Goal: Task Accomplishment & Management: Manage account settings

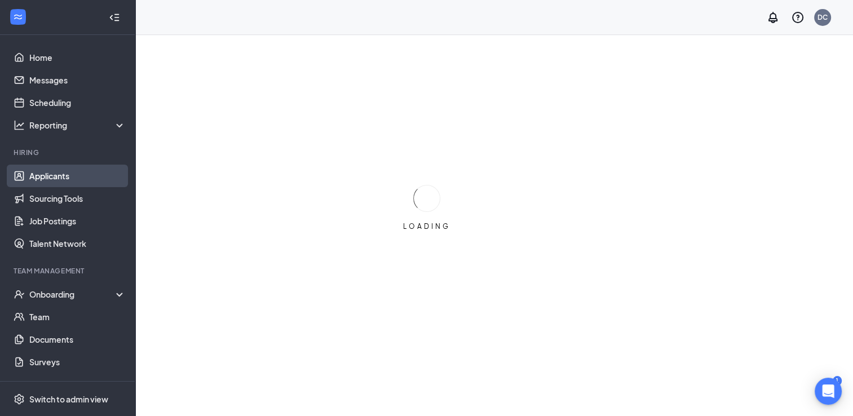
click at [53, 179] on link "Applicants" at bounding box center [77, 176] width 96 height 23
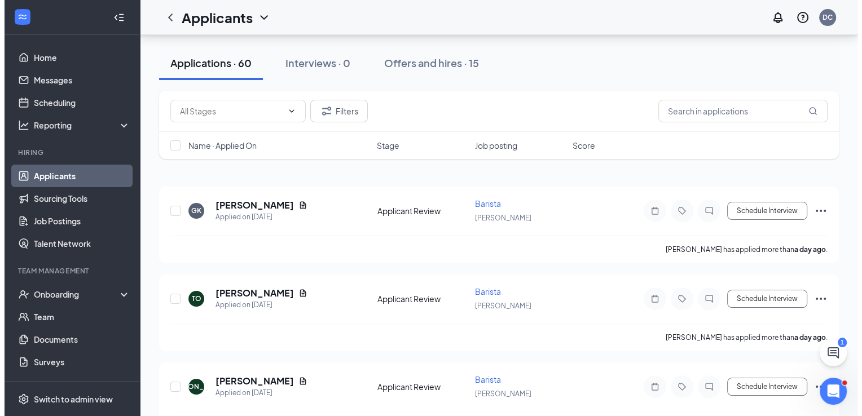
scroll to position [113, 0]
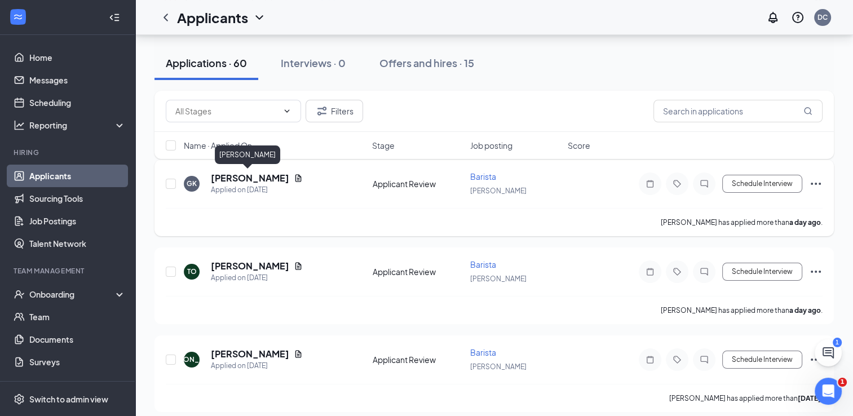
click at [234, 178] on h5 "[PERSON_NAME]" at bounding box center [250, 178] width 78 height 12
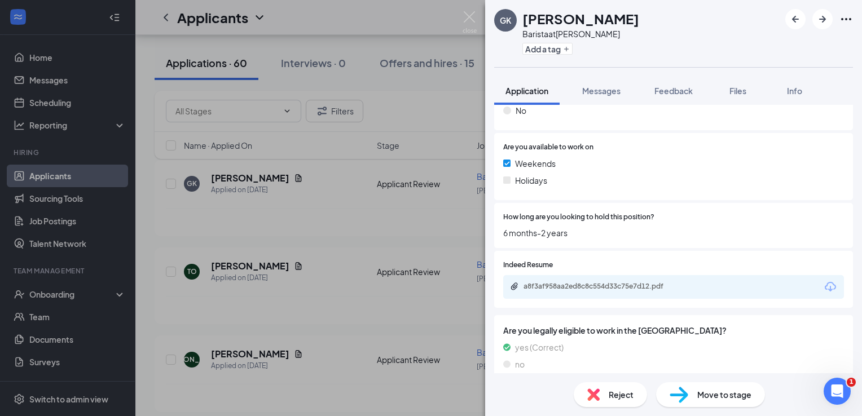
scroll to position [389, 0]
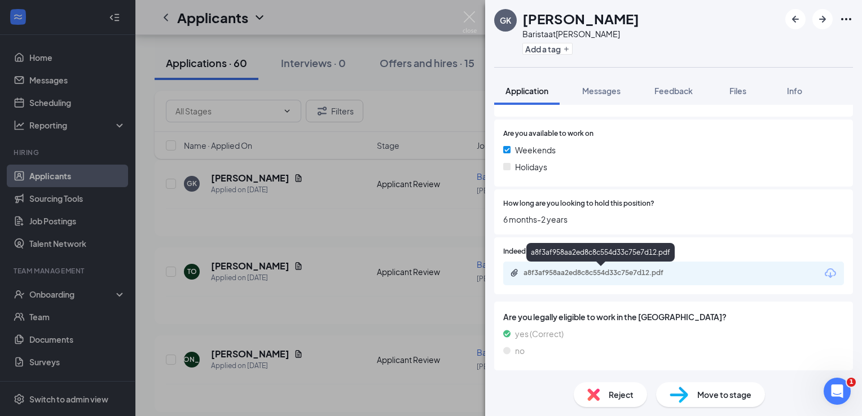
click at [622, 277] on div "a8f3af958aa2ed8c8c554d33c75e7d12.pdf" at bounding box center [602, 272] width 158 height 9
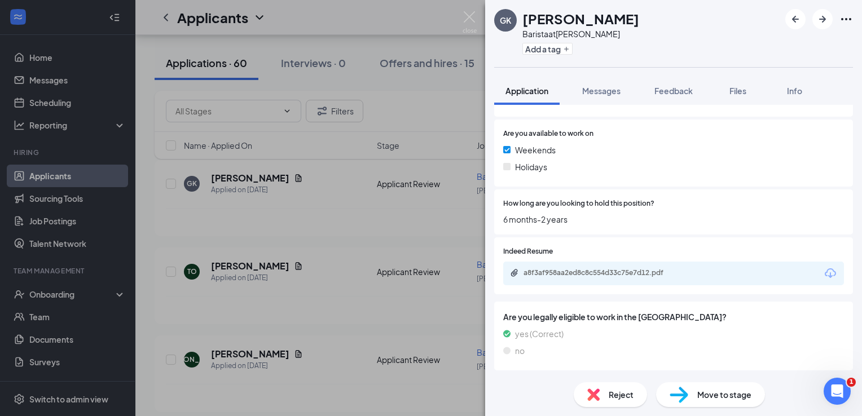
scroll to position [384, 0]
click at [474, 16] on img at bounding box center [469, 22] width 14 height 22
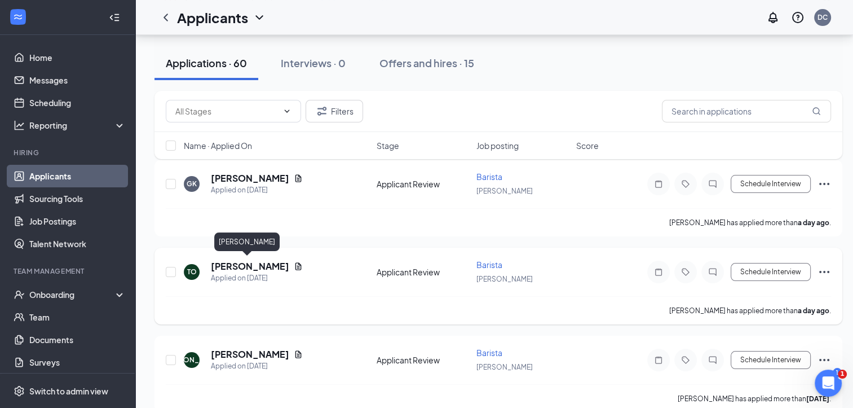
click at [234, 266] on h5 "[PERSON_NAME]" at bounding box center [250, 266] width 78 height 12
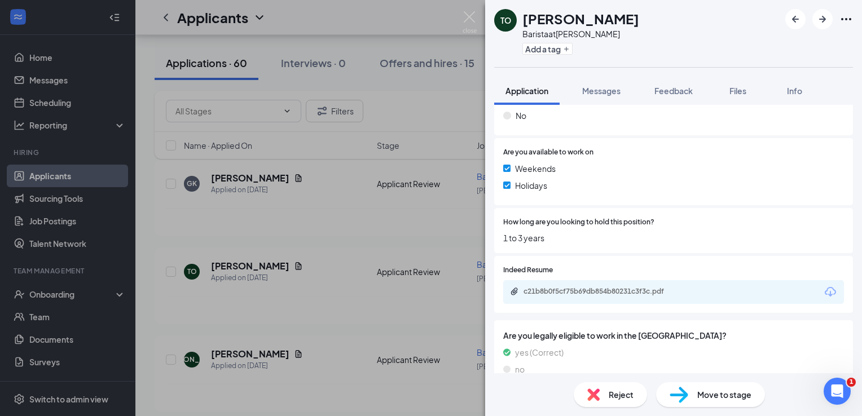
scroll to position [377, 0]
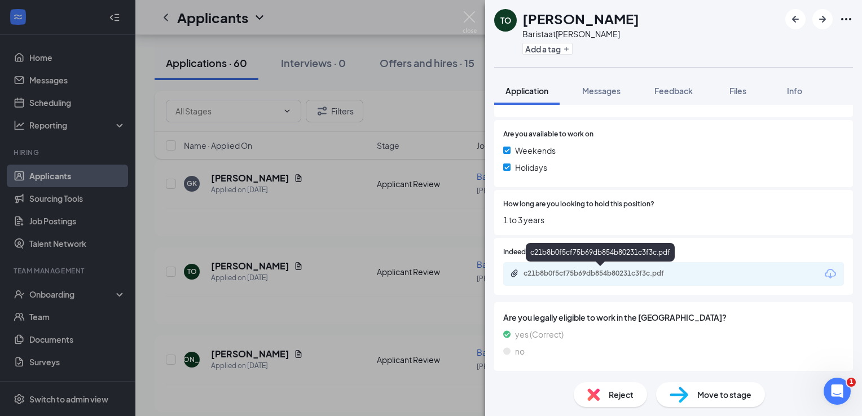
click at [629, 272] on div "c21b8b0f5cf75b69db854b80231c3f3c.pdf" at bounding box center [602, 273] width 158 height 9
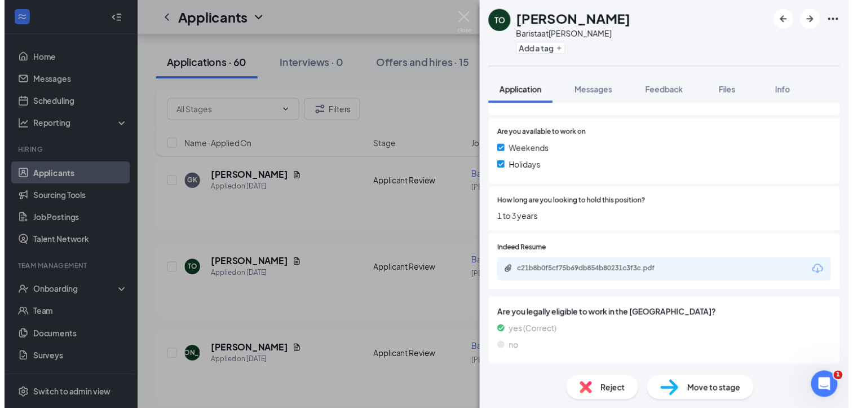
scroll to position [373, 0]
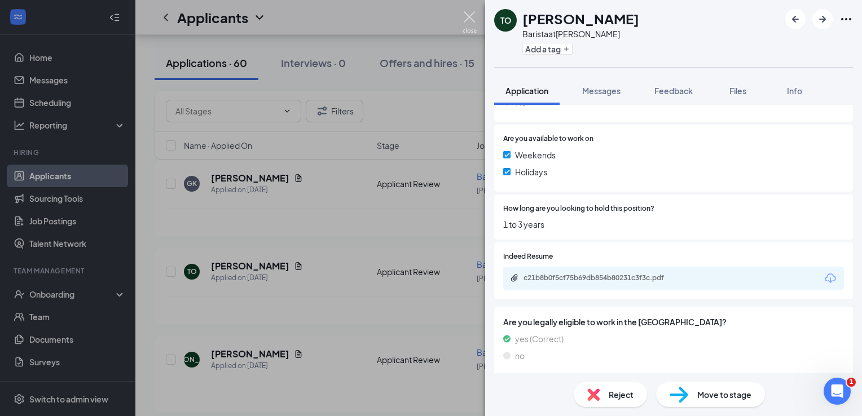
click at [471, 19] on img at bounding box center [469, 22] width 14 height 22
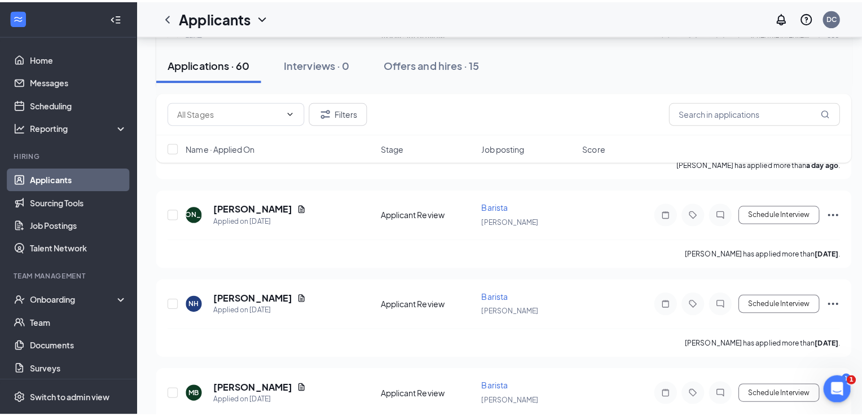
scroll to position [282, 0]
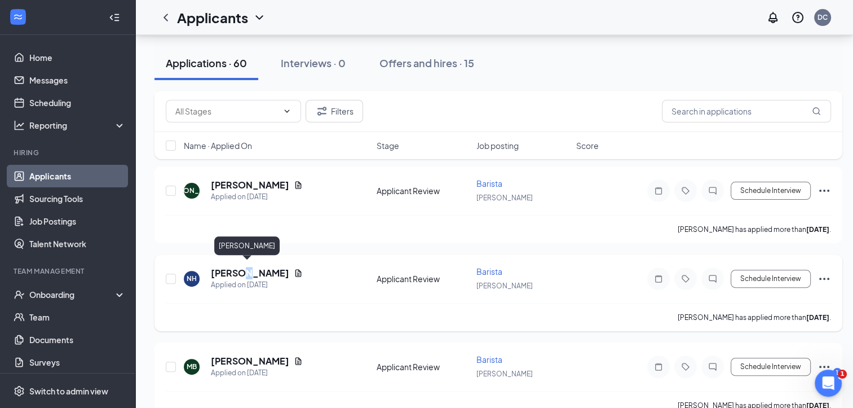
click at [244, 270] on h5 "[PERSON_NAME]" at bounding box center [250, 273] width 78 height 12
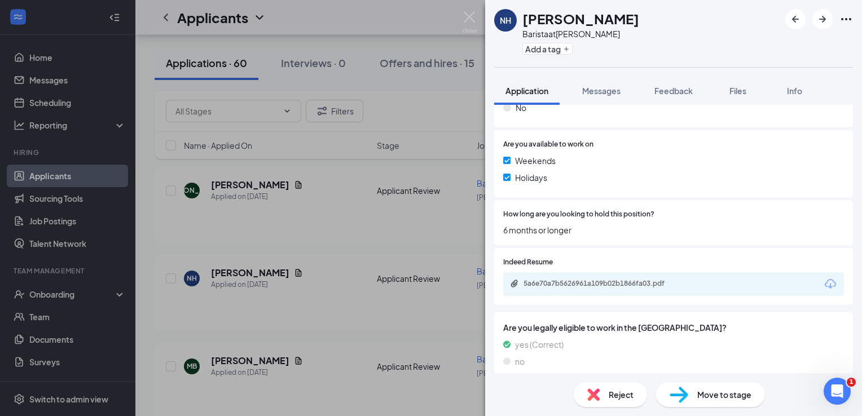
scroll to position [377, 0]
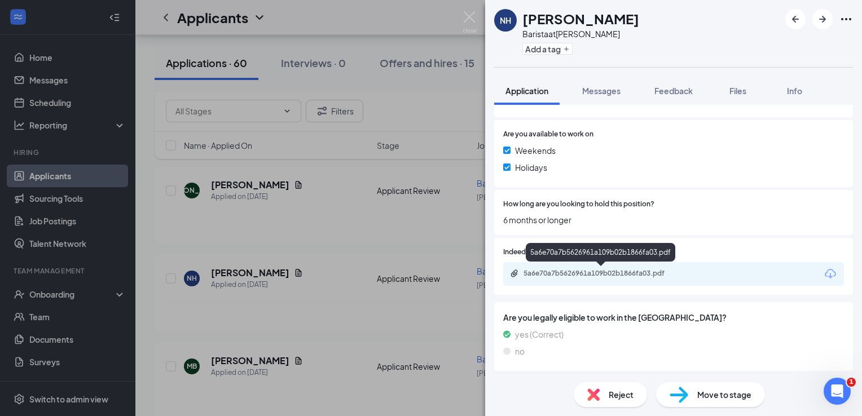
click at [586, 269] on div "5a6e70a7b5626961a109b02b1866fa03.pdf" at bounding box center [602, 273] width 158 height 9
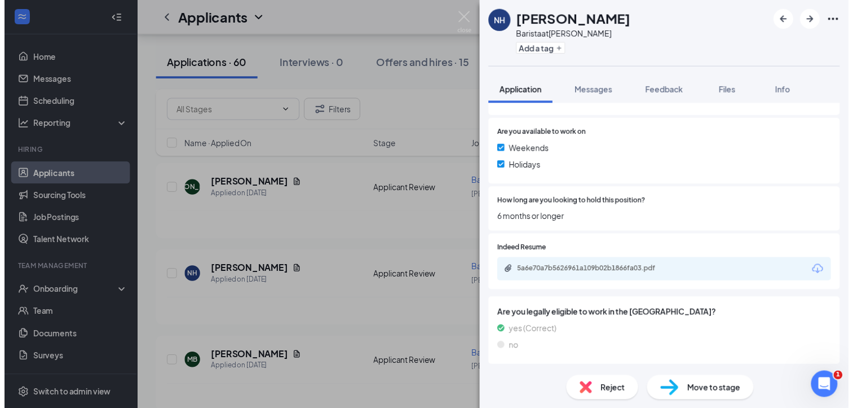
scroll to position [373, 0]
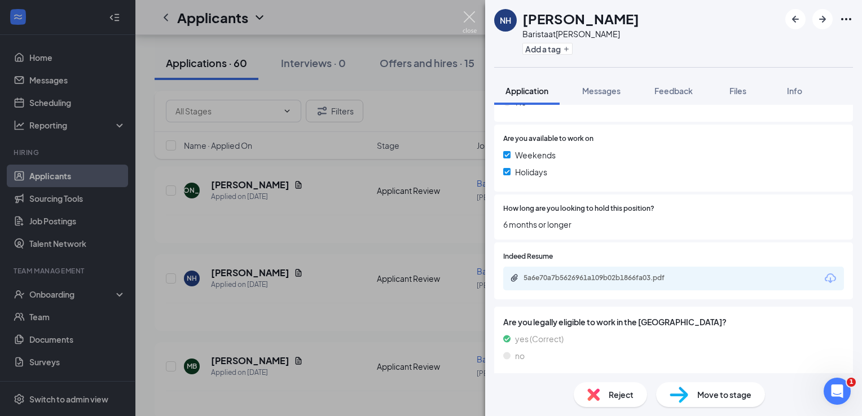
click at [470, 15] on img at bounding box center [469, 22] width 14 height 22
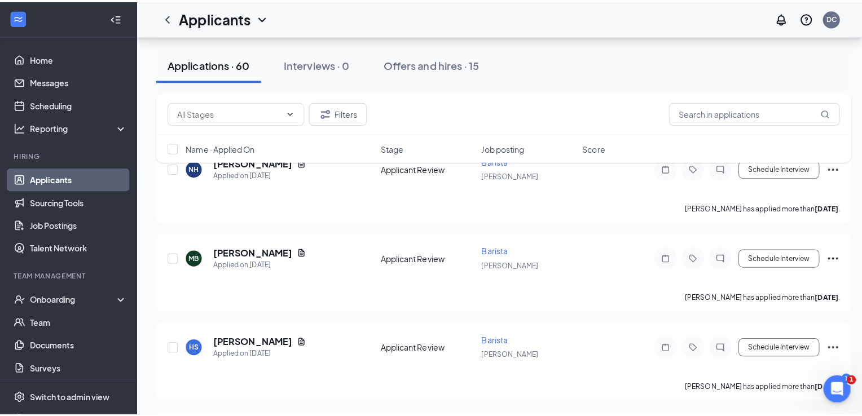
scroll to position [451, 0]
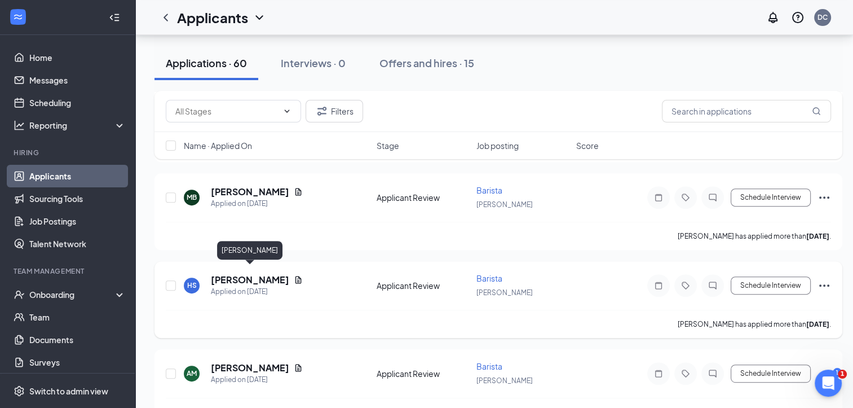
click at [242, 274] on h5 "[PERSON_NAME]" at bounding box center [250, 280] width 78 height 12
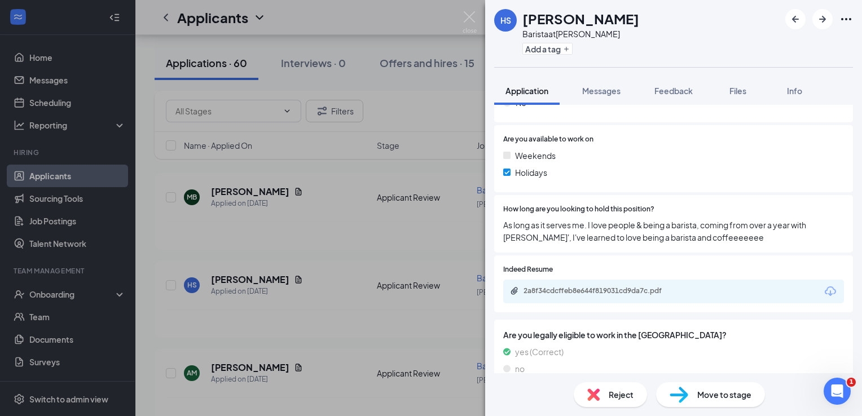
scroll to position [390, 0]
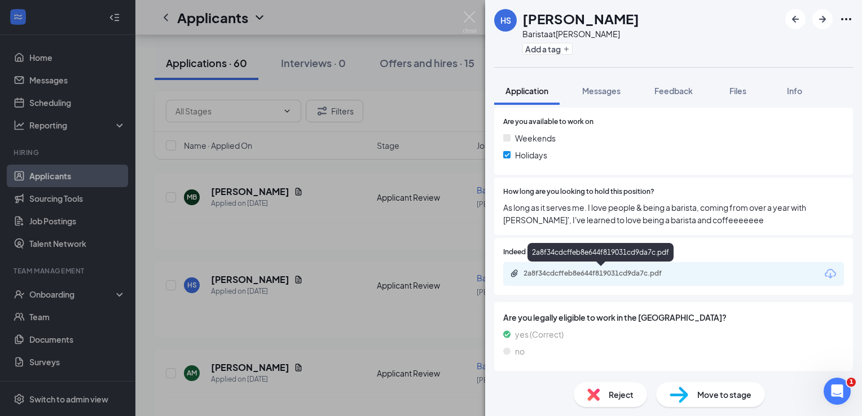
click at [562, 271] on div "2a8f34cdcffeb8e644f819031cd9da7c.pdf" at bounding box center [602, 273] width 158 height 9
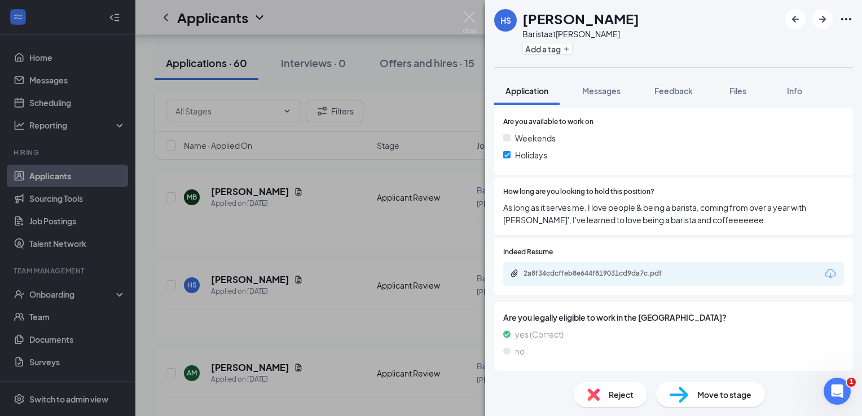
scroll to position [386, 0]
